Goal: Task Accomplishment & Management: Complete application form

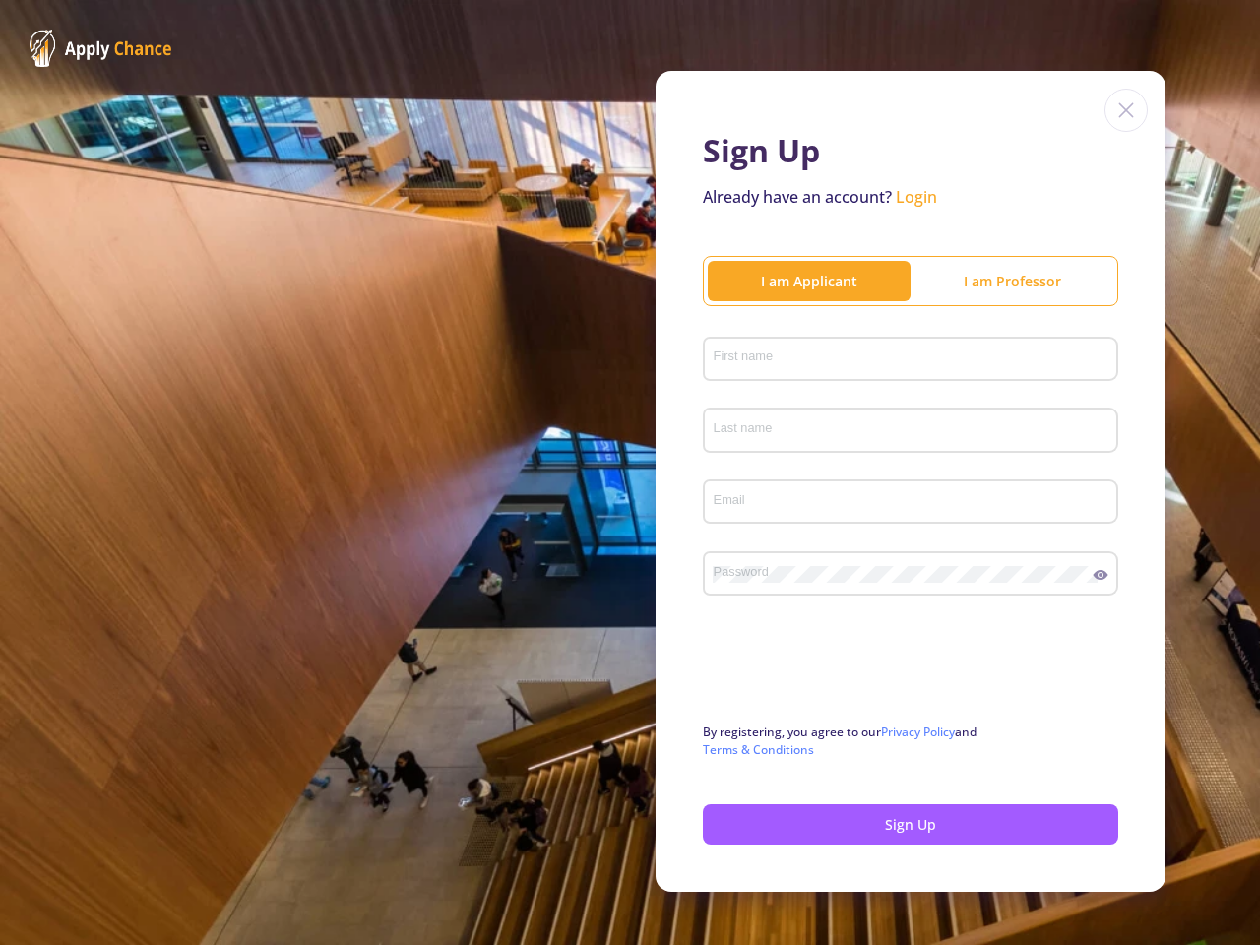
click at [801, 281] on div "I am Applicant" at bounding box center [809, 281] width 203 height 21
click at [1004, 281] on div "I am Professor" at bounding box center [1011, 281] width 203 height 21
click at [903, 355] on input "First name" at bounding box center [914, 360] width 402 height 18
click at [903, 426] on input "Last name" at bounding box center [914, 431] width 402 height 18
click at [903, 498] on input "Email" at bounding box center [914, 503] width 402 height 18
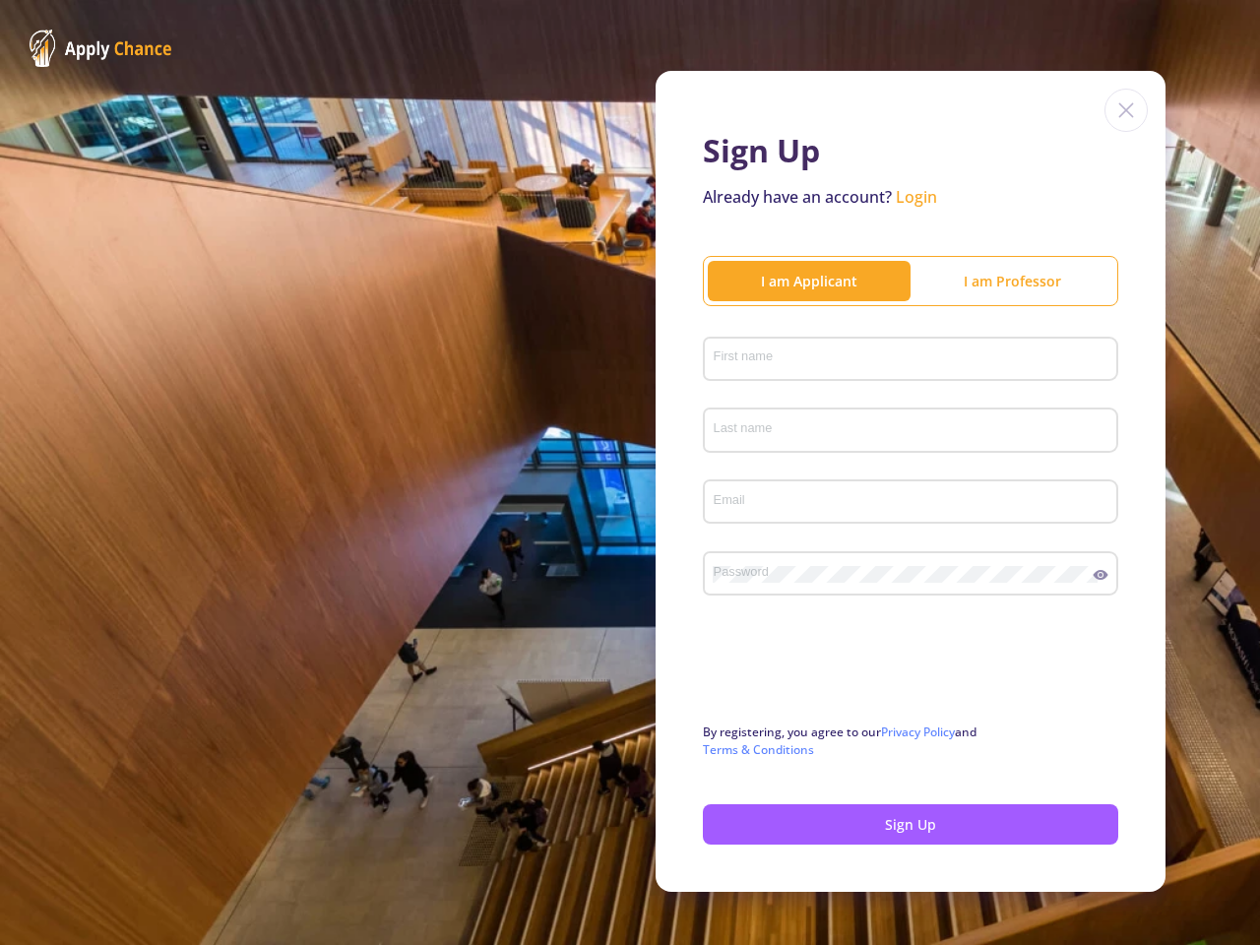
click at [1098, 575] on circle at bounding box center [1100, 575] width 4 height 4
